Goal: Task Accomplishment & Management: Manage account settings

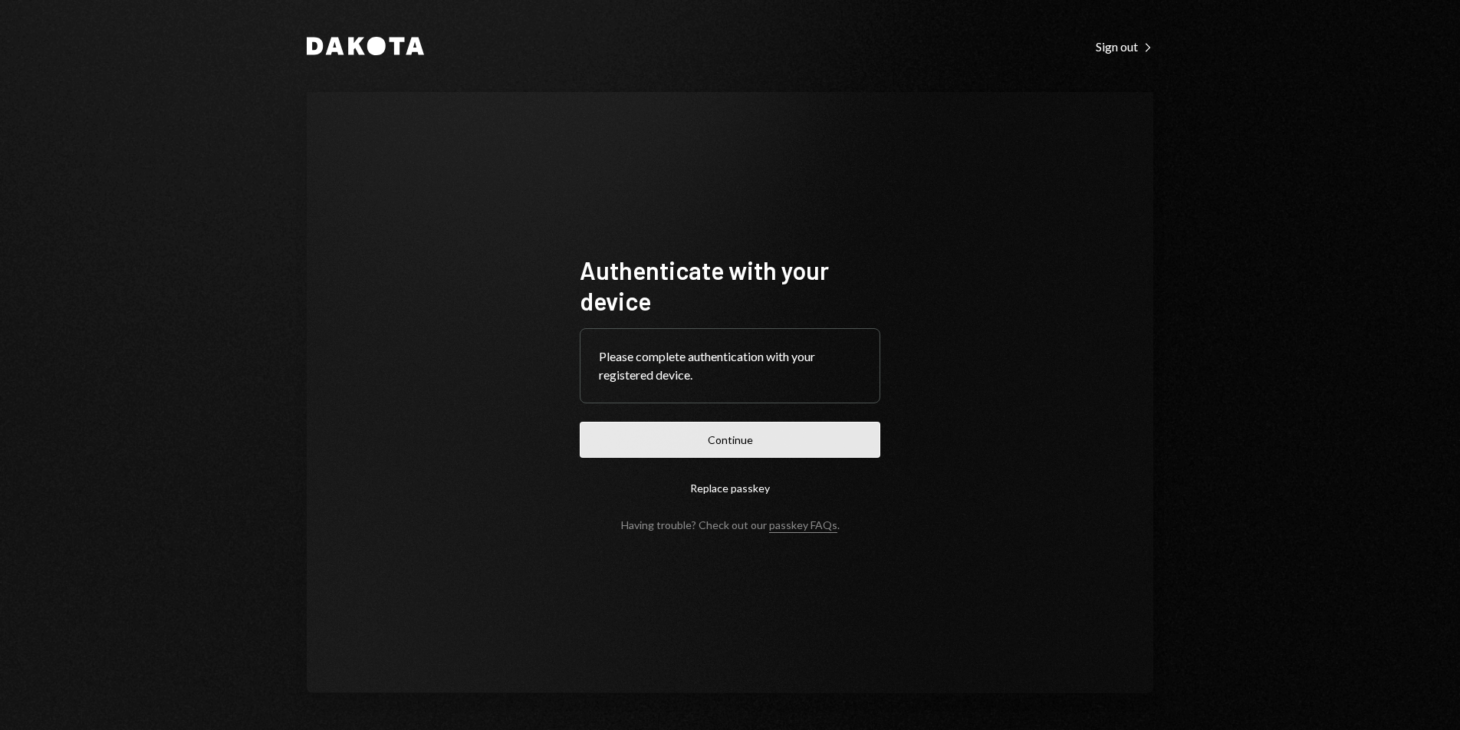
click at [739, 433] on button "Continue" at bounding box center [730, 440] width 301 height 36
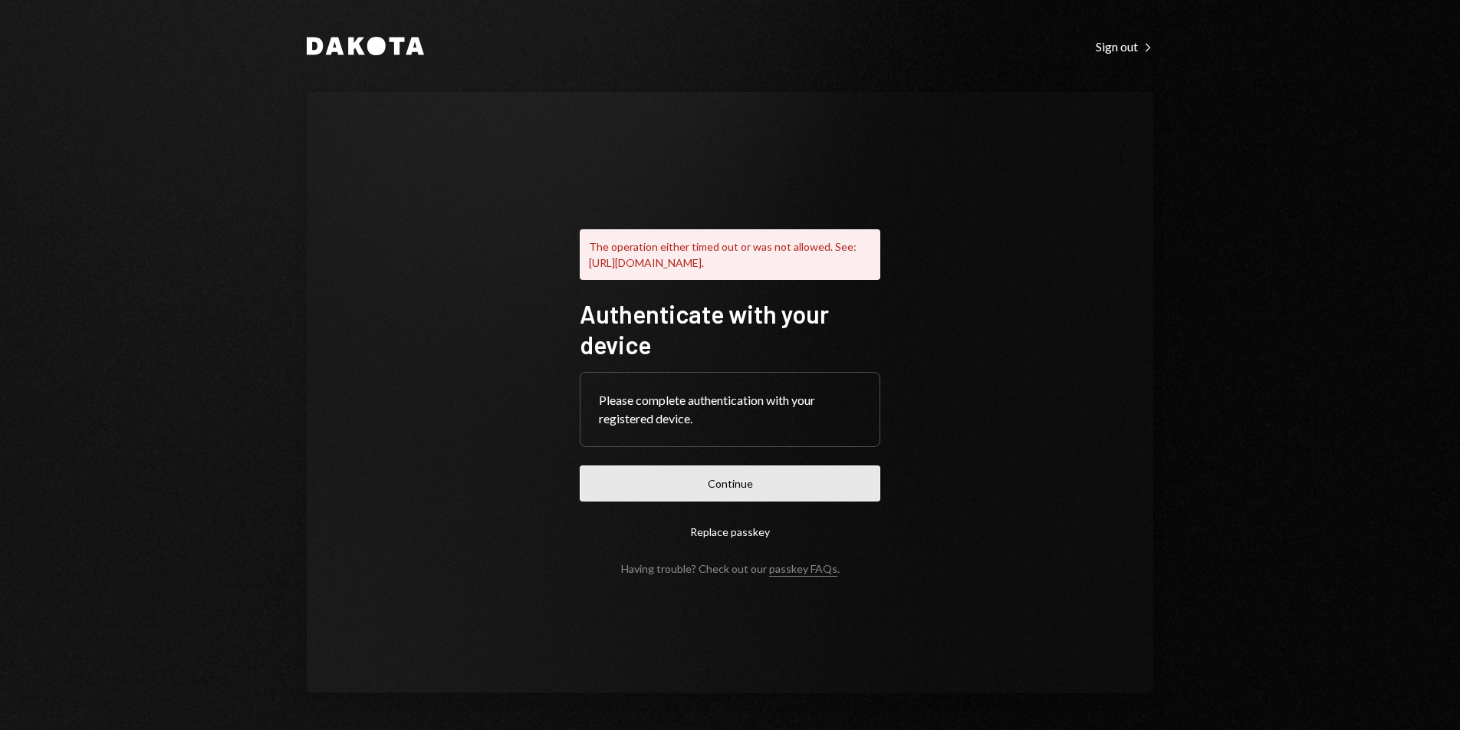
click at [818, 494] on button "Continue" at bounding box center [730, 484] width 301 height 36
